Goal: Task Accomplishment & Management: Use online tool/utility

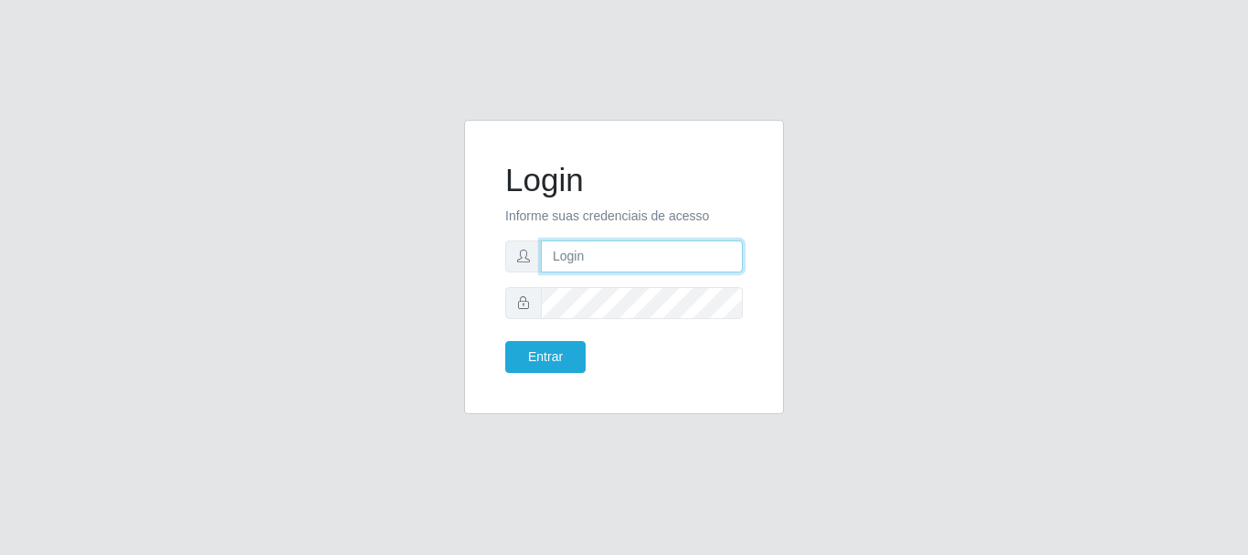
drag, startPoint x: 636, startPoint y: 262, endPoint x: 635, endPoint y: 253, distance: 9.2
click at [635, 255] on input "text" at bounding box center [642, 256] width 202 height 32
type input "ritaiwof@B5"
click at [505, 341] on button "Entrar" at bounding box center [545, 357] width 80 height 32
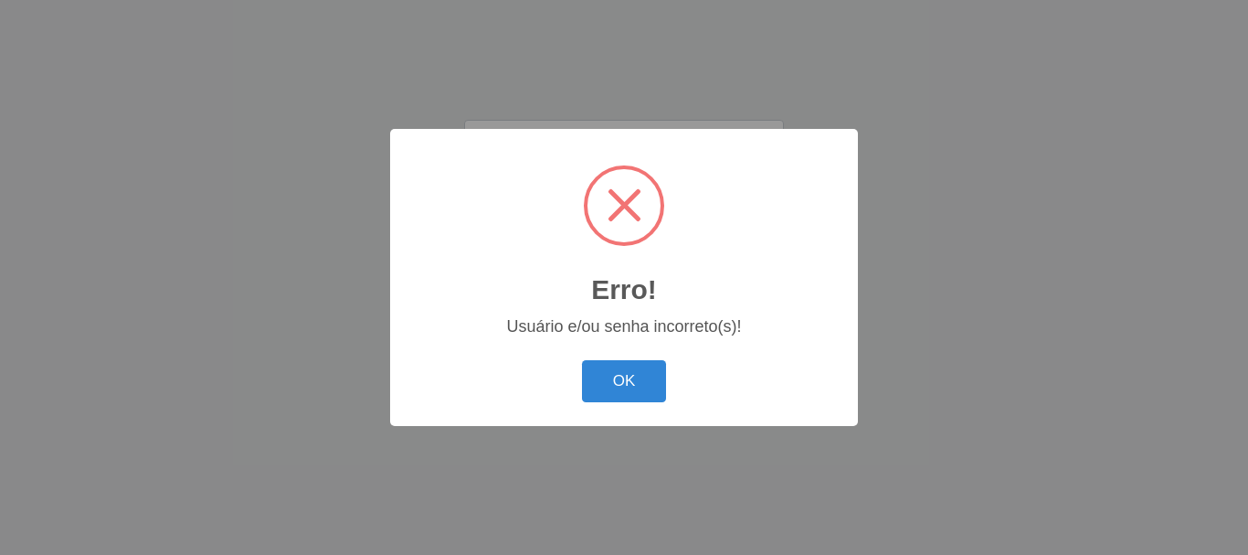
click at [590, 304] on div "Erro! ×" at bounding box center [623, 232] width 431 height 170
drag, startPoint x: 613, startPoint y: 406, endPoint x: 610, endPoint y: 391, distance: 15.1
click at [611, 398] on div "Erro! × Usuário e/ou senha incorreto(s)! OK Cancel" at bounding box center [624, 277] width 468 height 296
click at [610, 391] on button "OK" at bounding box center [624, 381] width 85 height 43
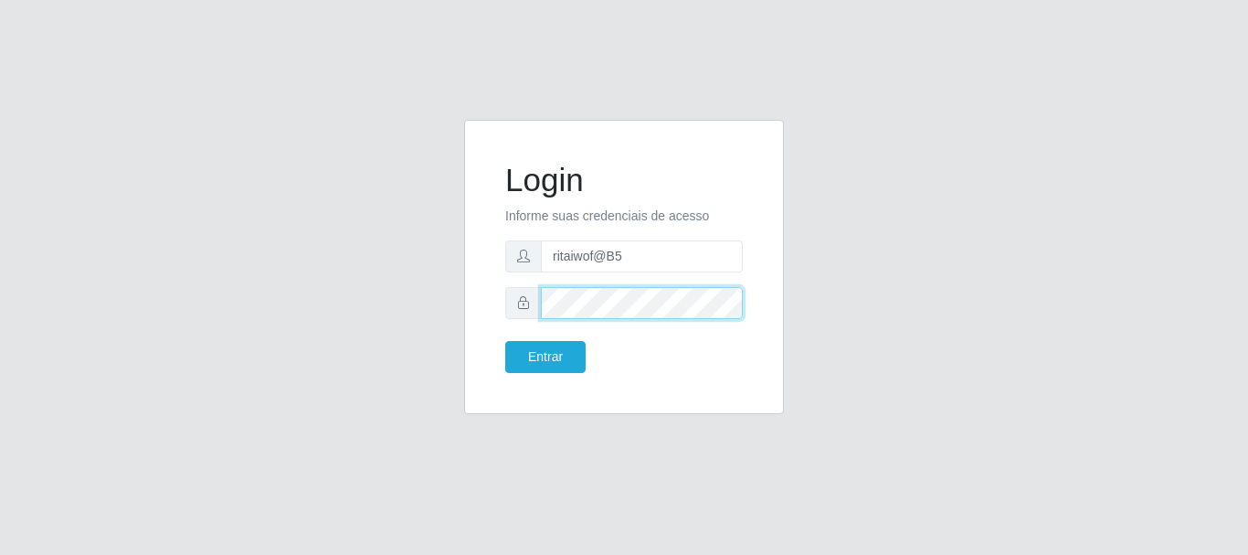
click at [505, 341] on button "Entrar" at bounding box center [545, 357] width 80 height 32
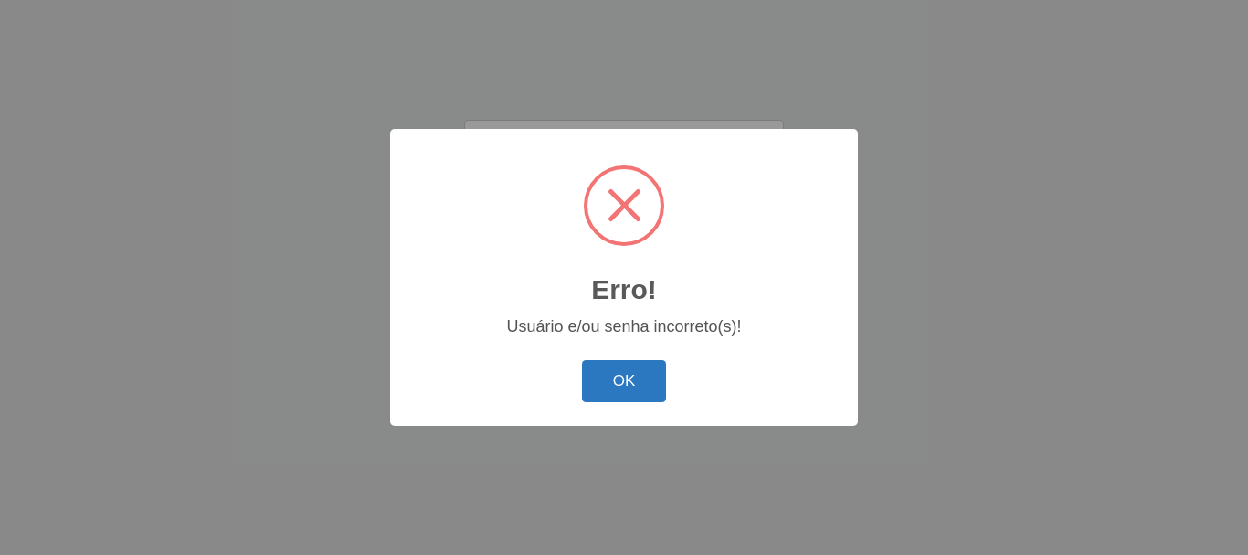
drag, startPoint x: 664, startPoint y: 408, endPoint x: 647, endPoint y: 399, distance: 19.6
click at [654, 404] on div "OK Cancel" at bounding box center [623, 381] width 431 height 52
click at [633, 389] on button "OK" at bounding box center [624, 381] width 85 height 43
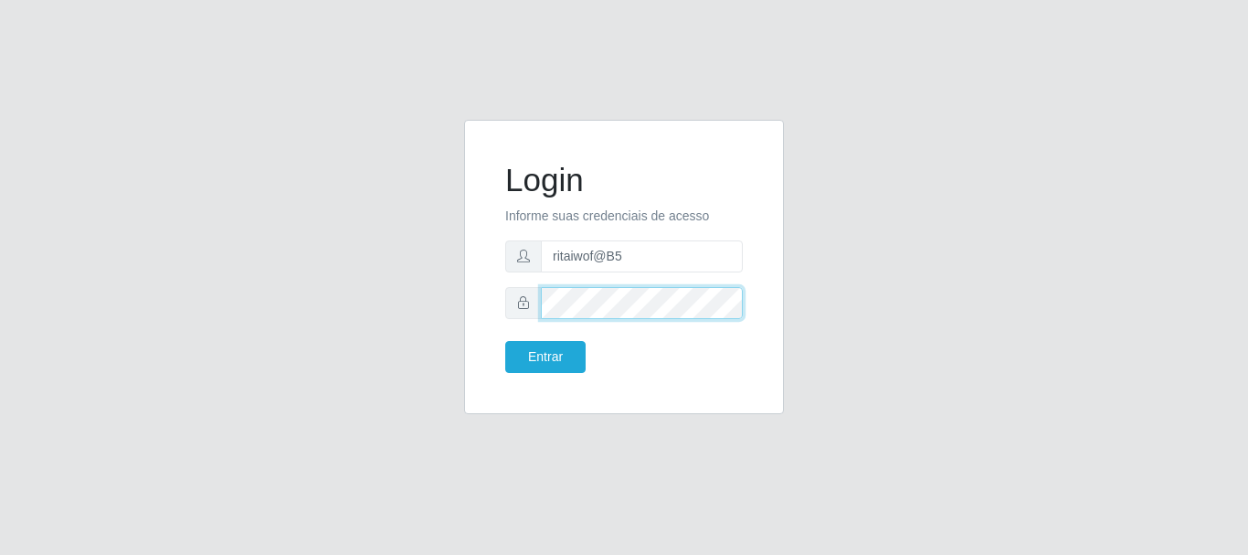
click at [505, 341] on button "Entrar" at bounding box center [545, 357] width 80 height 32
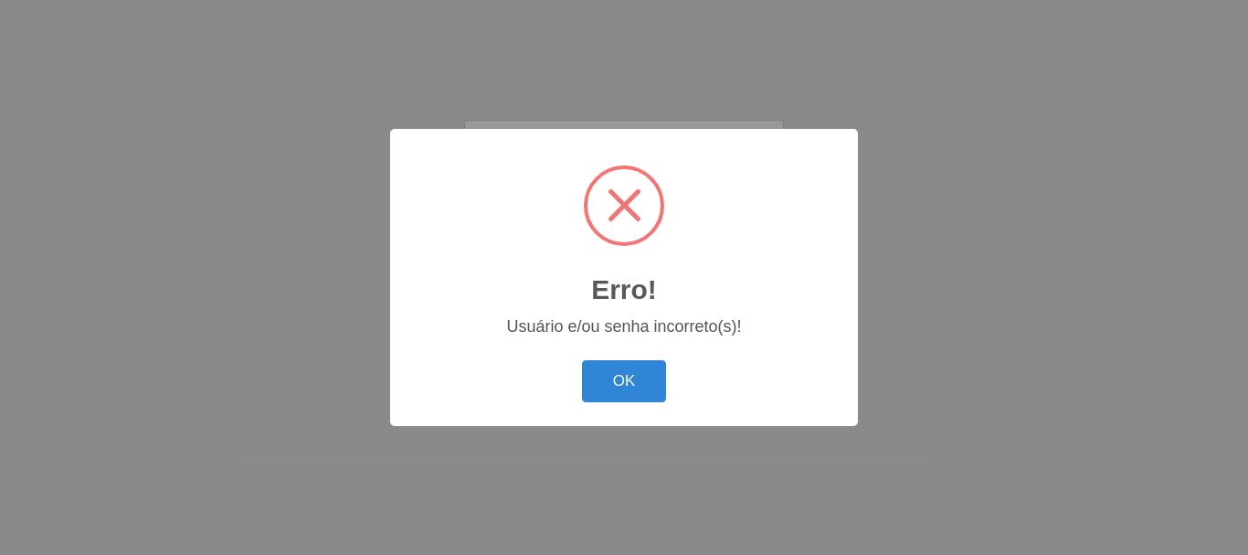
click at [582, 360] on button "OK" at bounding box center [624, 381] width 85 height 43
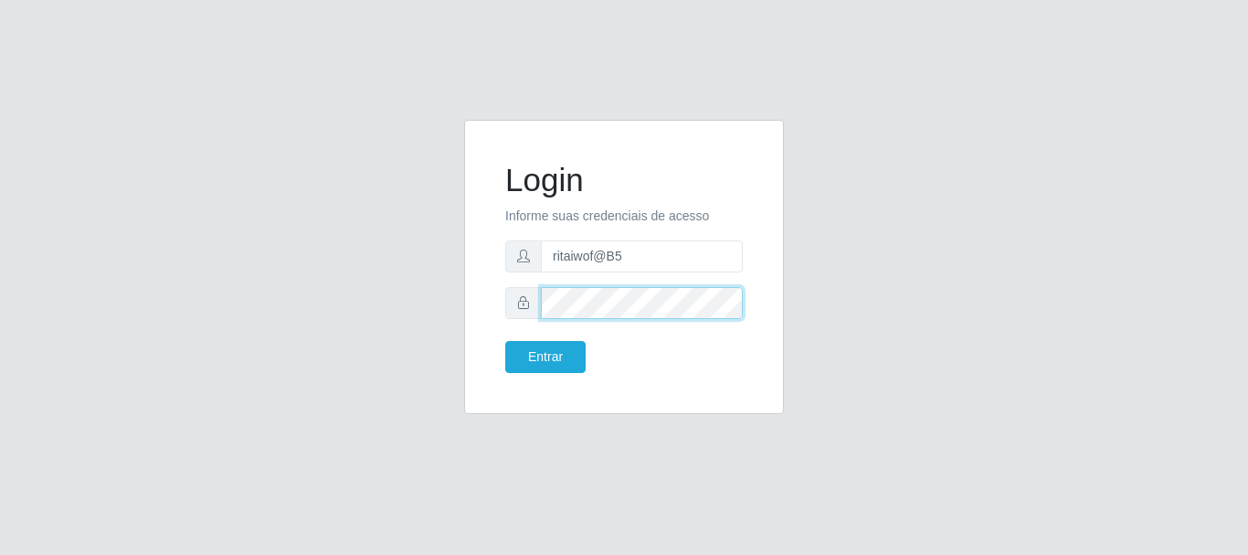
click at [485, 300] on div "Login Informe suas credenciais de acesso ritaiwof@B5 Entrar" at bounding box center [624, 267] width 320 height 294
click at [505, 341] on button "Entrar" at bounding box center [545, 357] width 80 height 32
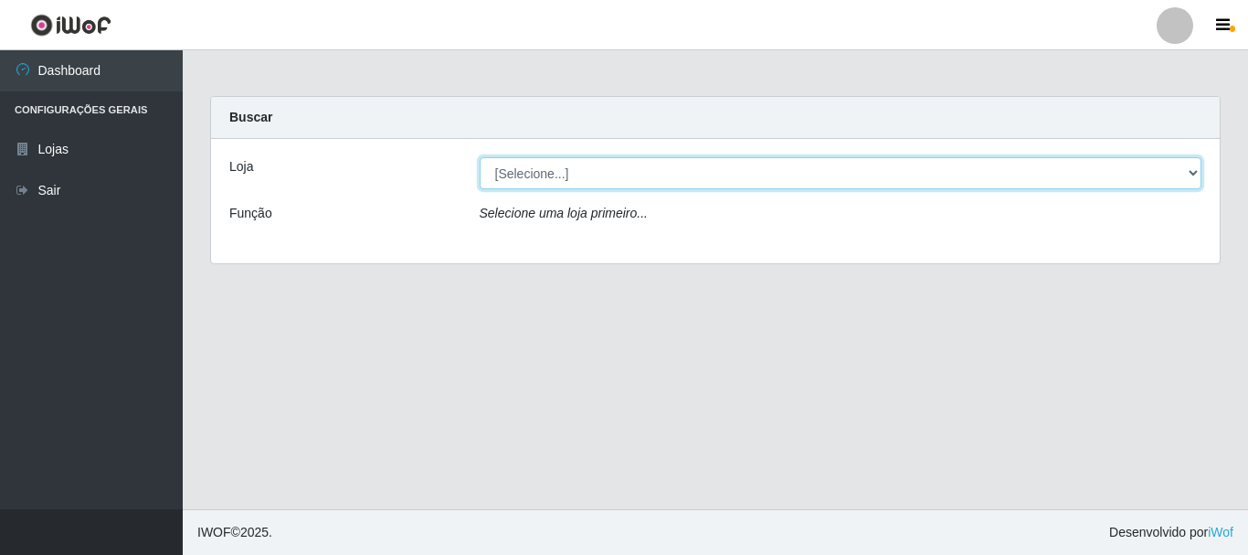
click at [564, 165] on select "[Selecione...] Bemais Supermercados - B5 Anatólia" at bounding box center [841, 173] width 723 height 32
select select "405"
click at [480, 157] on select "[Selecione...] Bemais Supermercados - B5 Anatólia" at bounding box center [841, 173] width 723 height 32
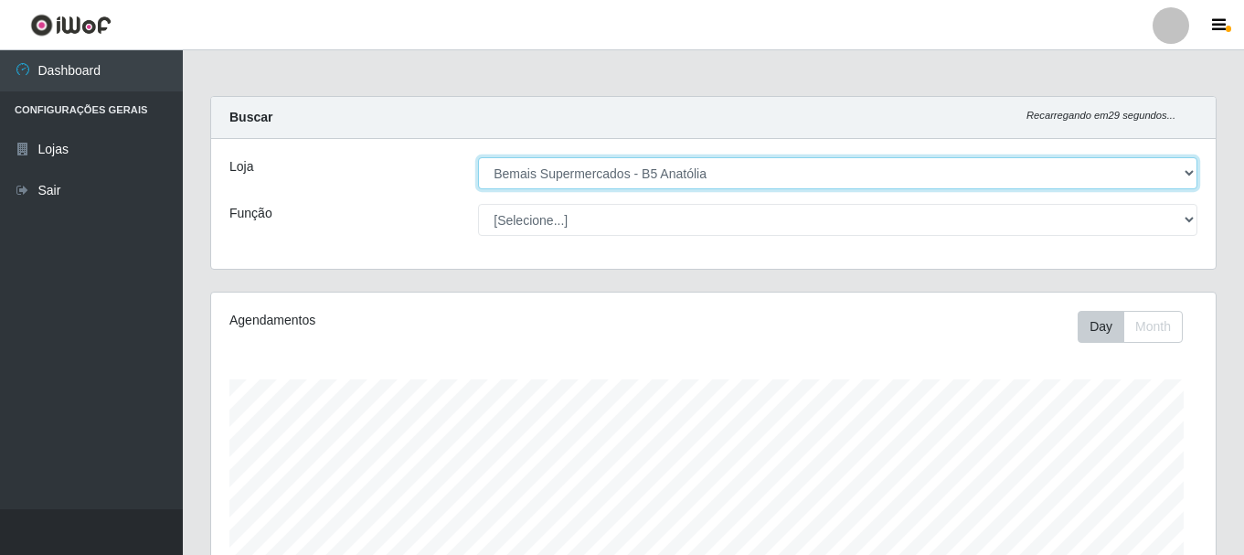
scroll to position [379, 1004]
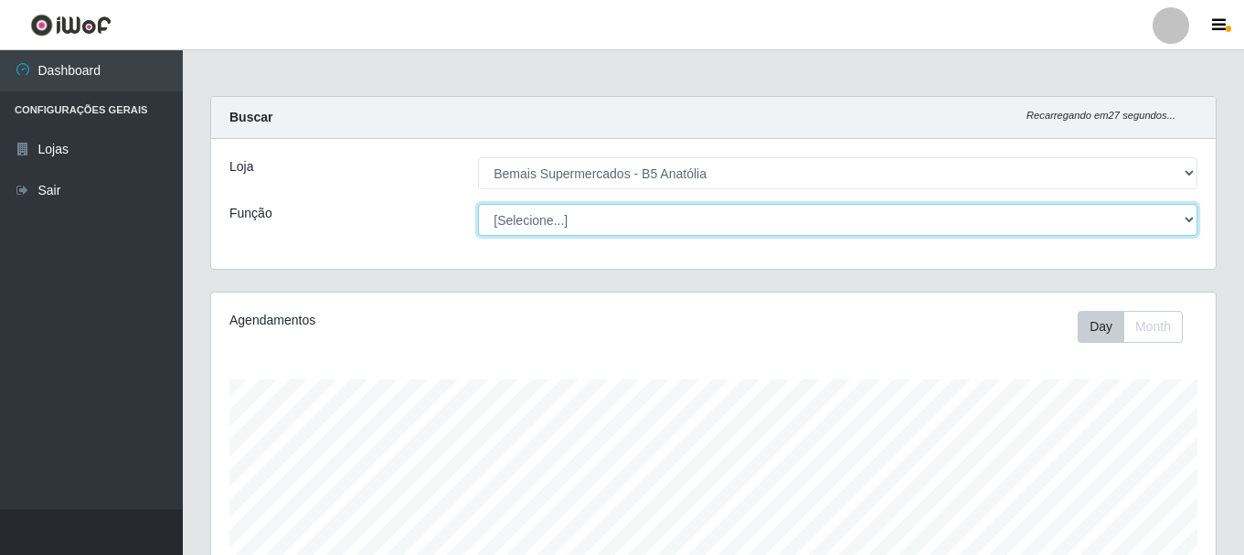
drag, startPoint x: 560, startPoint y: 188, endPoint x: 565, endPoint y: 219, distance: 31.4
click at [565, 219] on select "[Selecione...] ASG ASG + ASG ++ Auxiliar de Estacionamento Auxiliar de Estacion…" at bounding box center [837, 220] width 719 height 32
select select "82"
click at [478, 204] on select "[Selecione...] ASG ASG + ASG ++ Auxiliar de Estacionamento Auxiliar de Estacion…" at bounding box center [837, 220] width 719 height 32
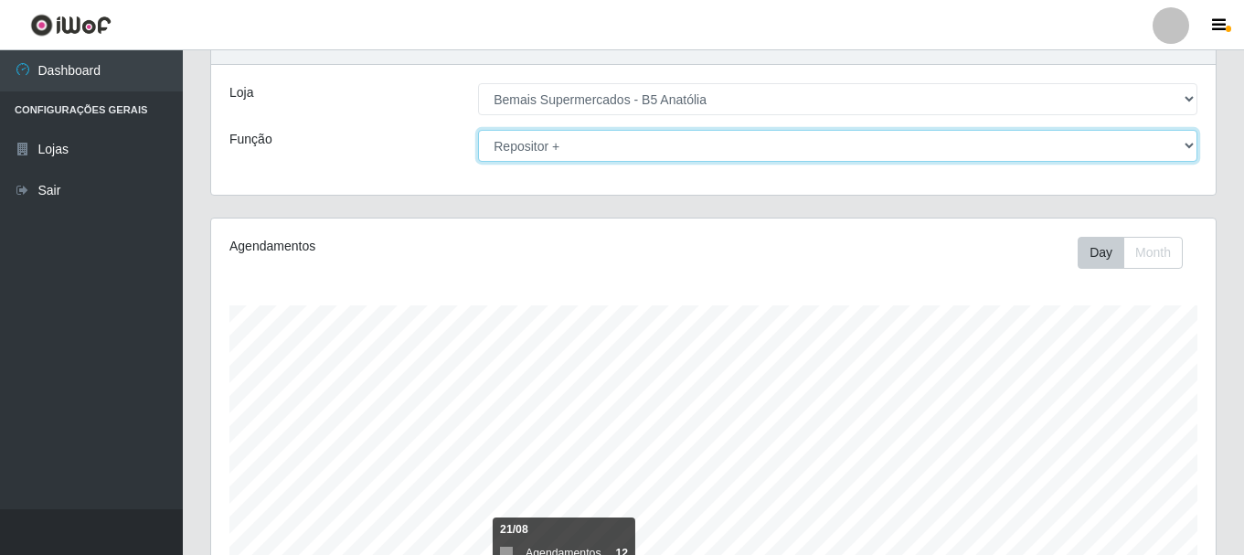
scroll to position [0, 0]
